Goal: Task Accomplishment & Management: Use online tool/utility

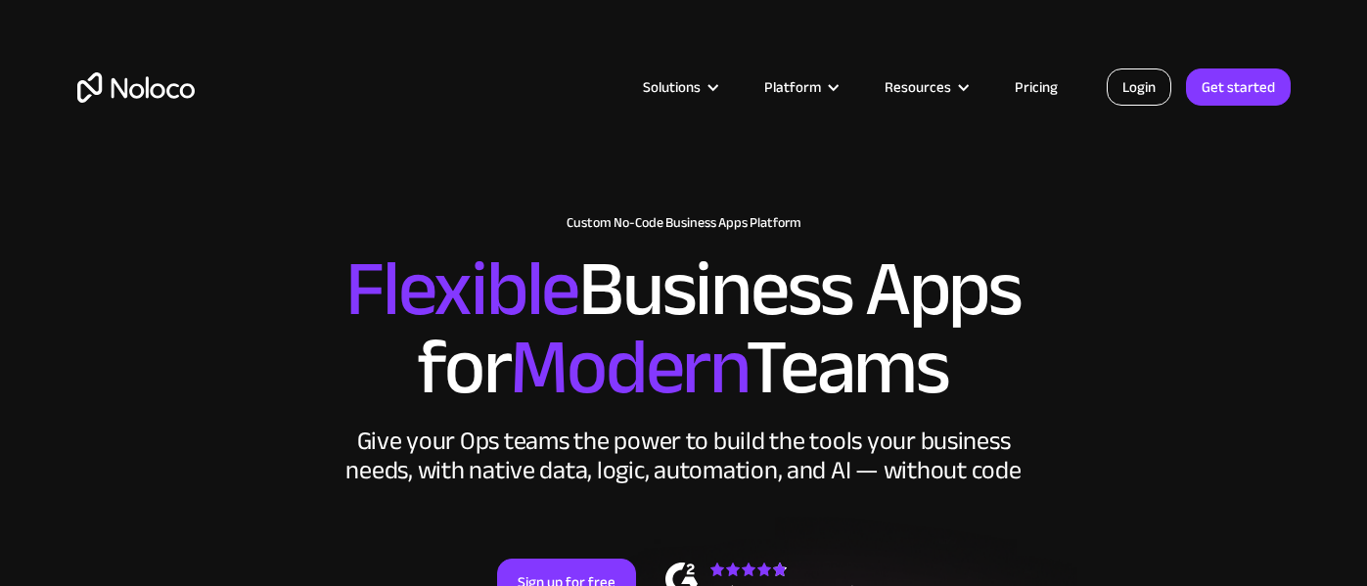
click at [1140, 85] on link "Login" at bounding box center [1139, 86] width 65 height 37
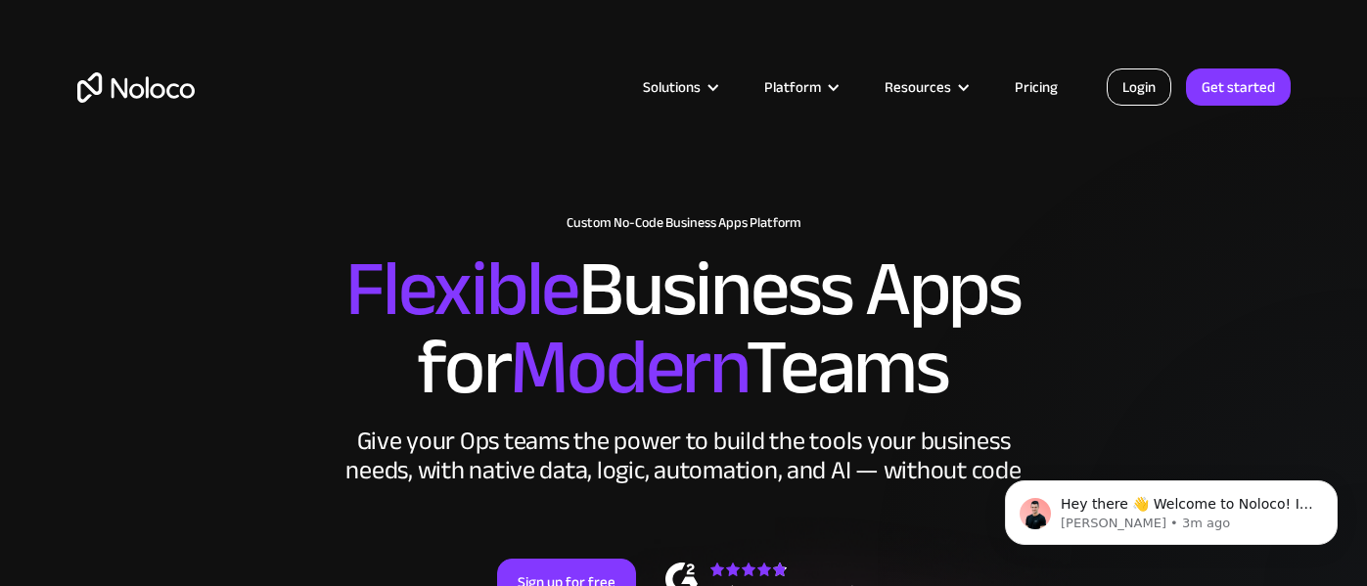
click at [1135, 96] on link "Login" at bounding box center [1139, 86] width 65 height 37
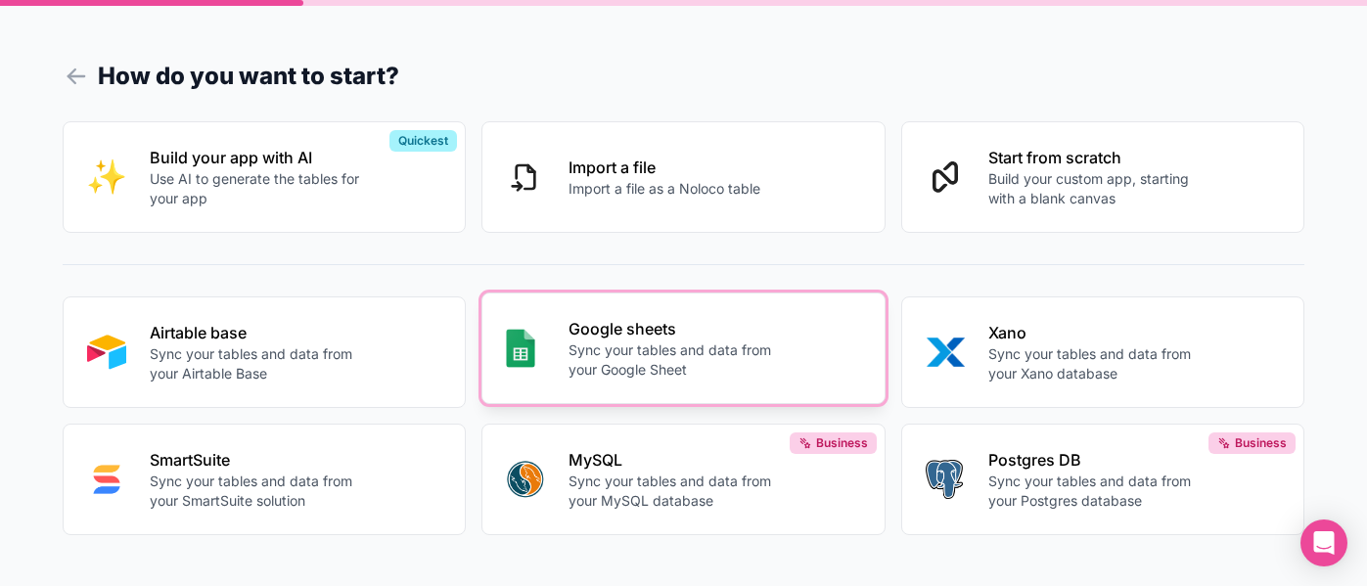
click at [597, 343] on p "Sync your tables and data from your Google Sheet" at bounding box center [674, 360] width 213 height 39
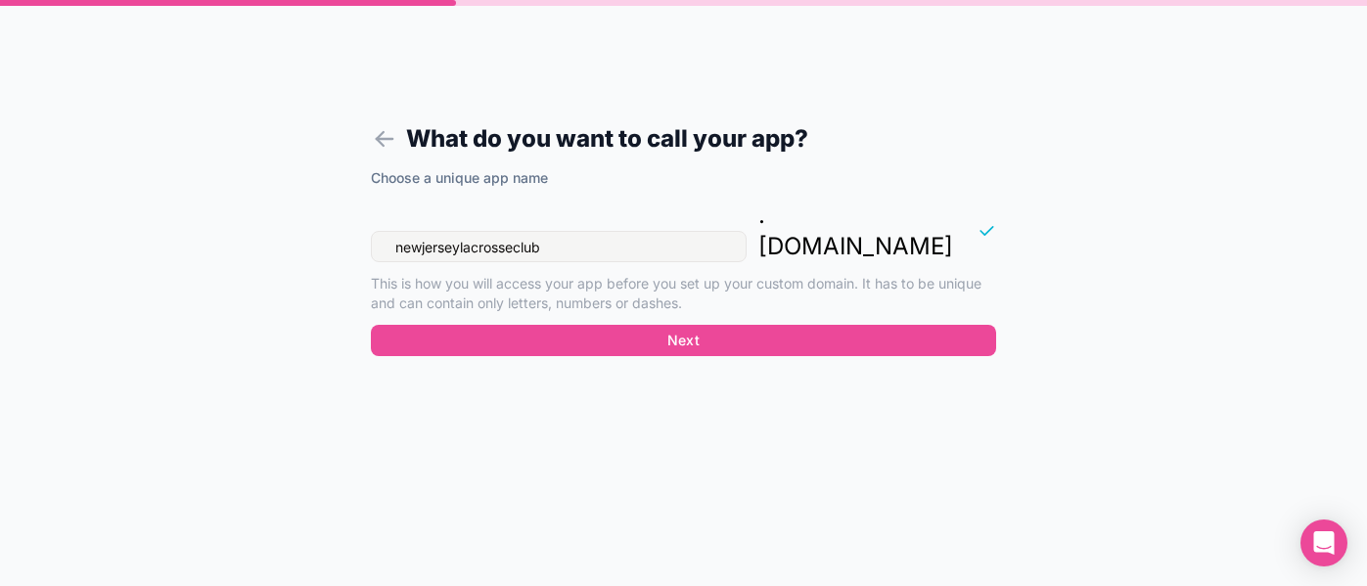
drag, startPoint x: 567, startPoint y: 220, endPoint x: 346, endPoint y: 210, distance: 220.4
click at [346, 210] on form "What do you want to call your app? Choose a unique app name newjerseylacrossecl…" at bounding box center [683, 316] width 750 height 539
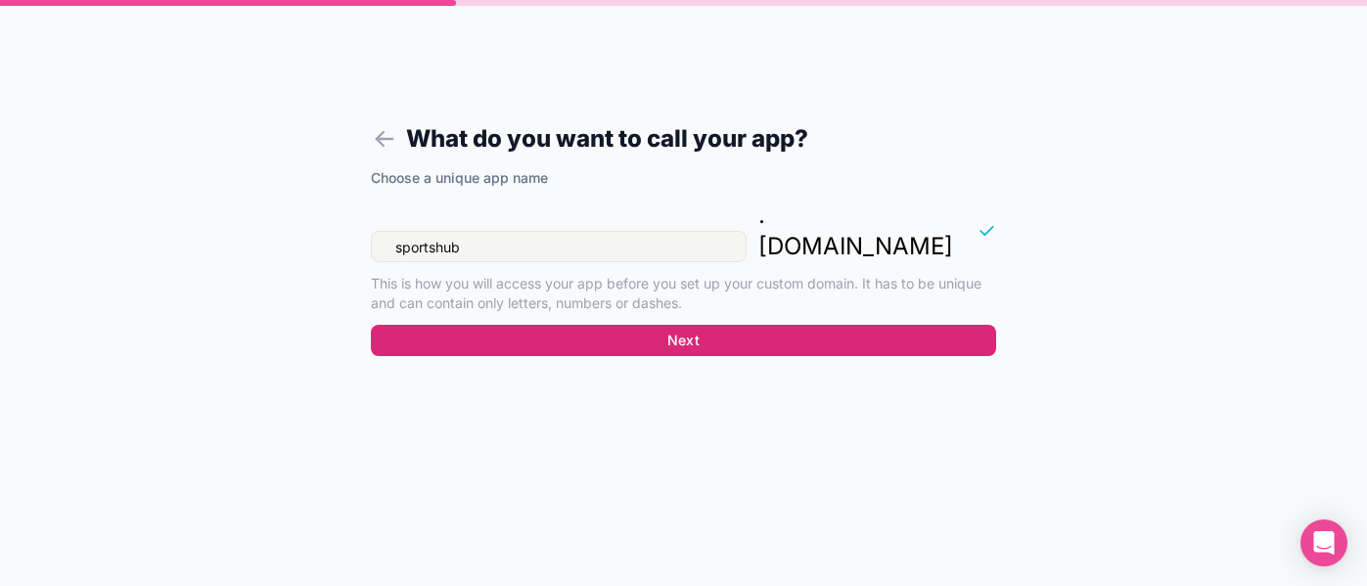
type input "sportshub"
click at [460, 325] on button "Next" at bounding box center [683, 340] width 625 height 31
